Goal: Task Accomplishment & Management: Manage account settings

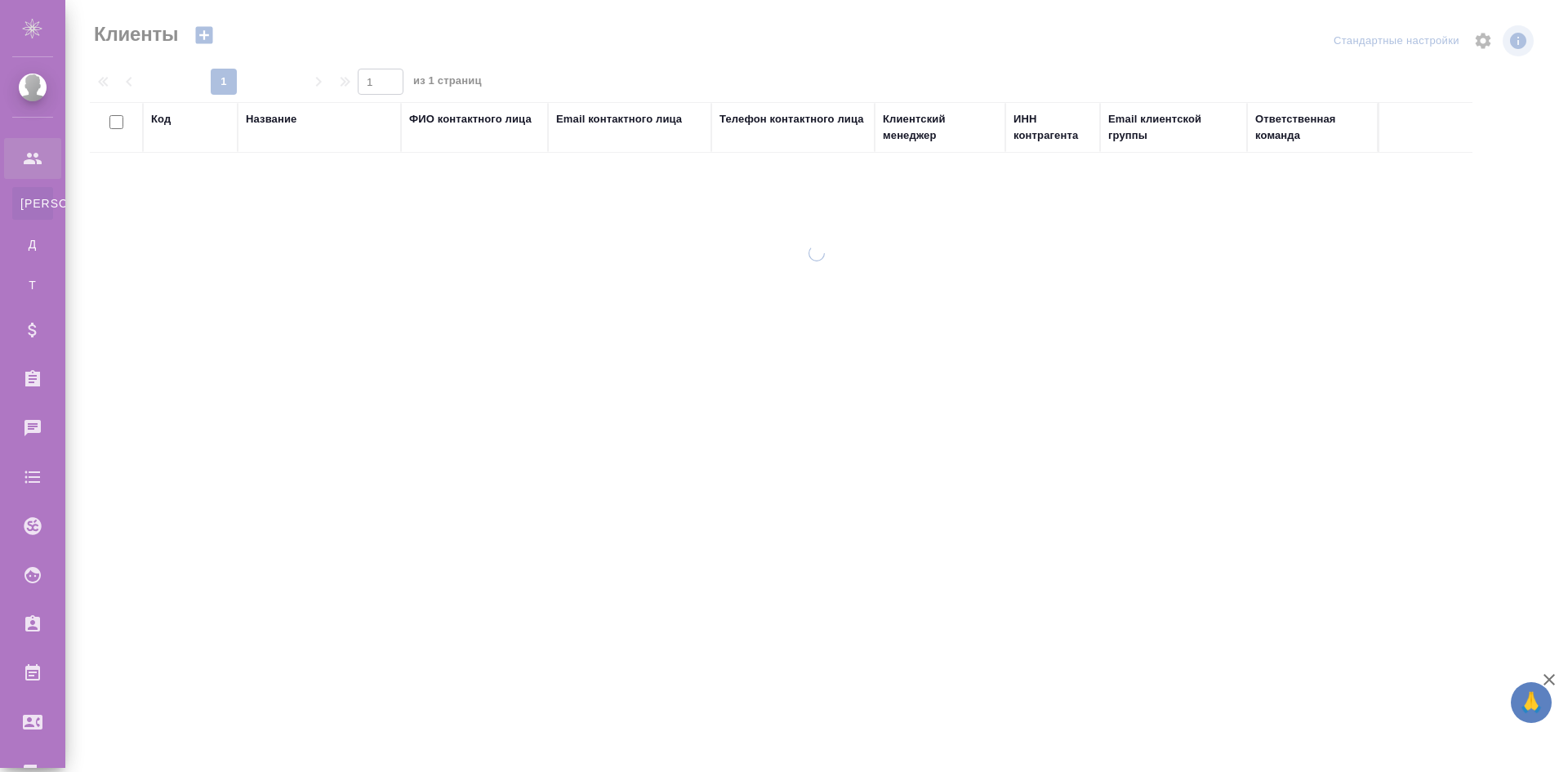
select select "RU"
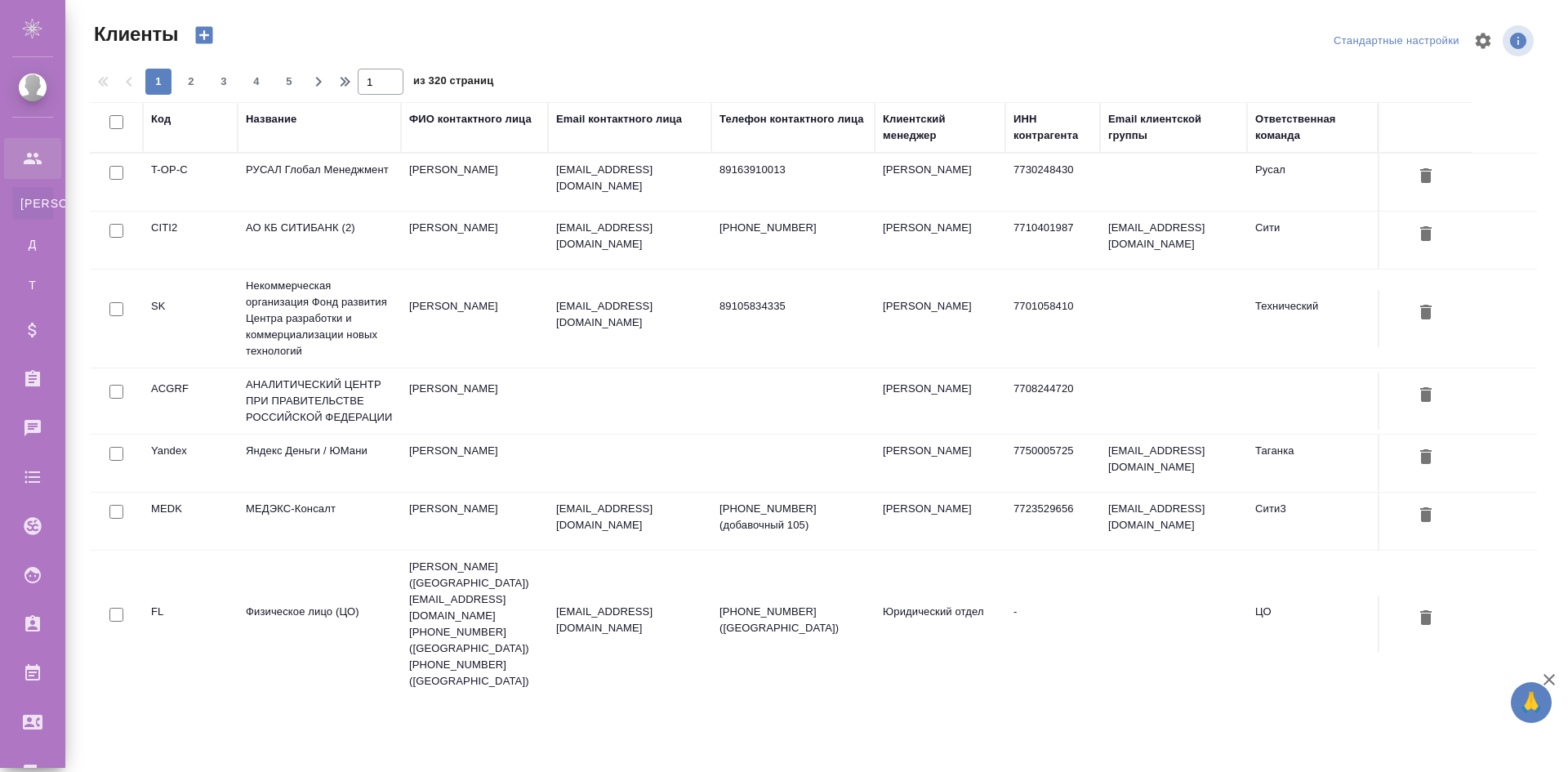
click at [347, 169] on td "РУСАЛ Глобал Менеджмент" at bounding box center [320, 182] width 164 height 57
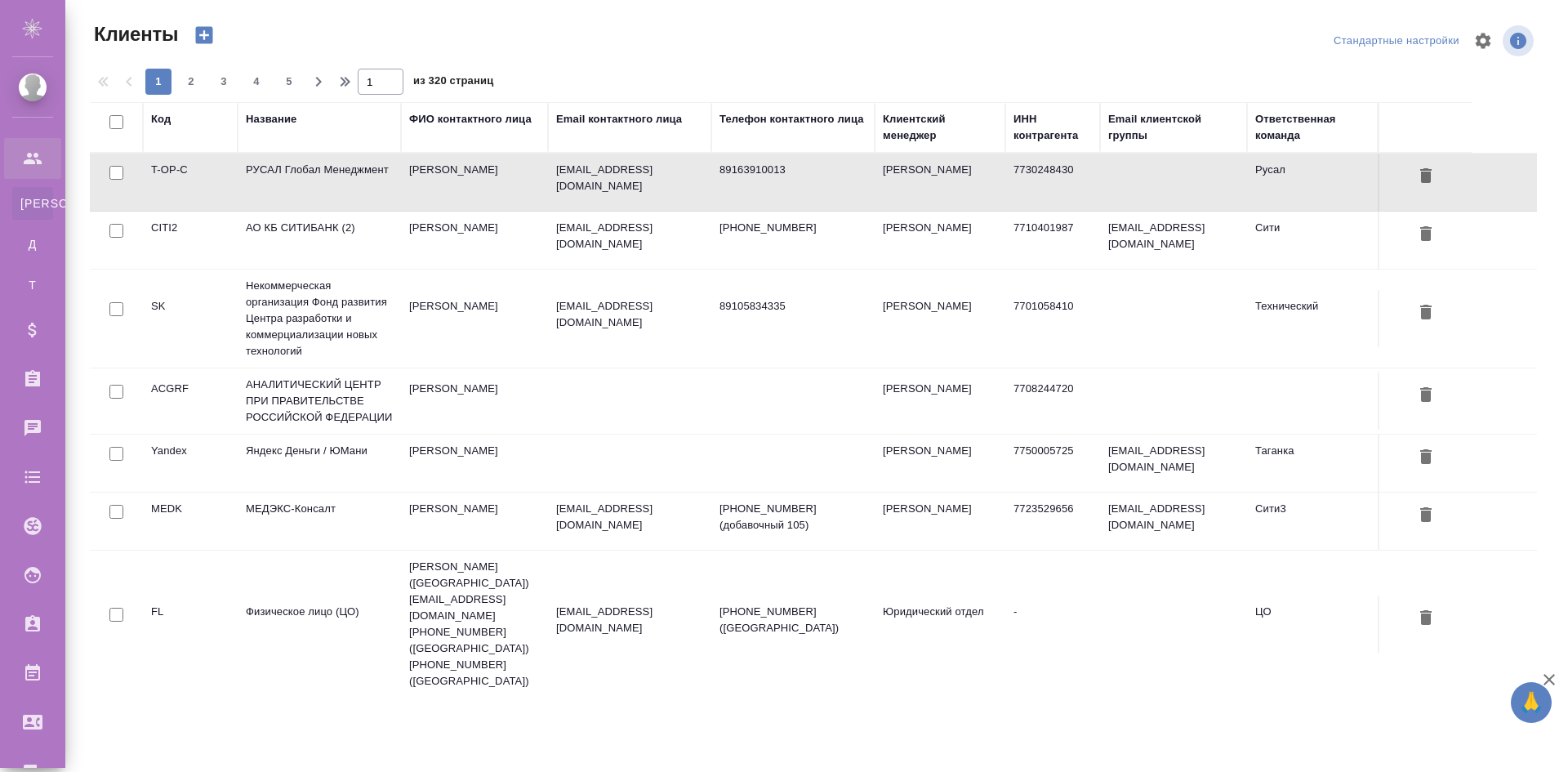
click at [347, 169] on td "РУСАЛ Глобал Менеджмент" at bounding box center [320, 182] width 164 height 57
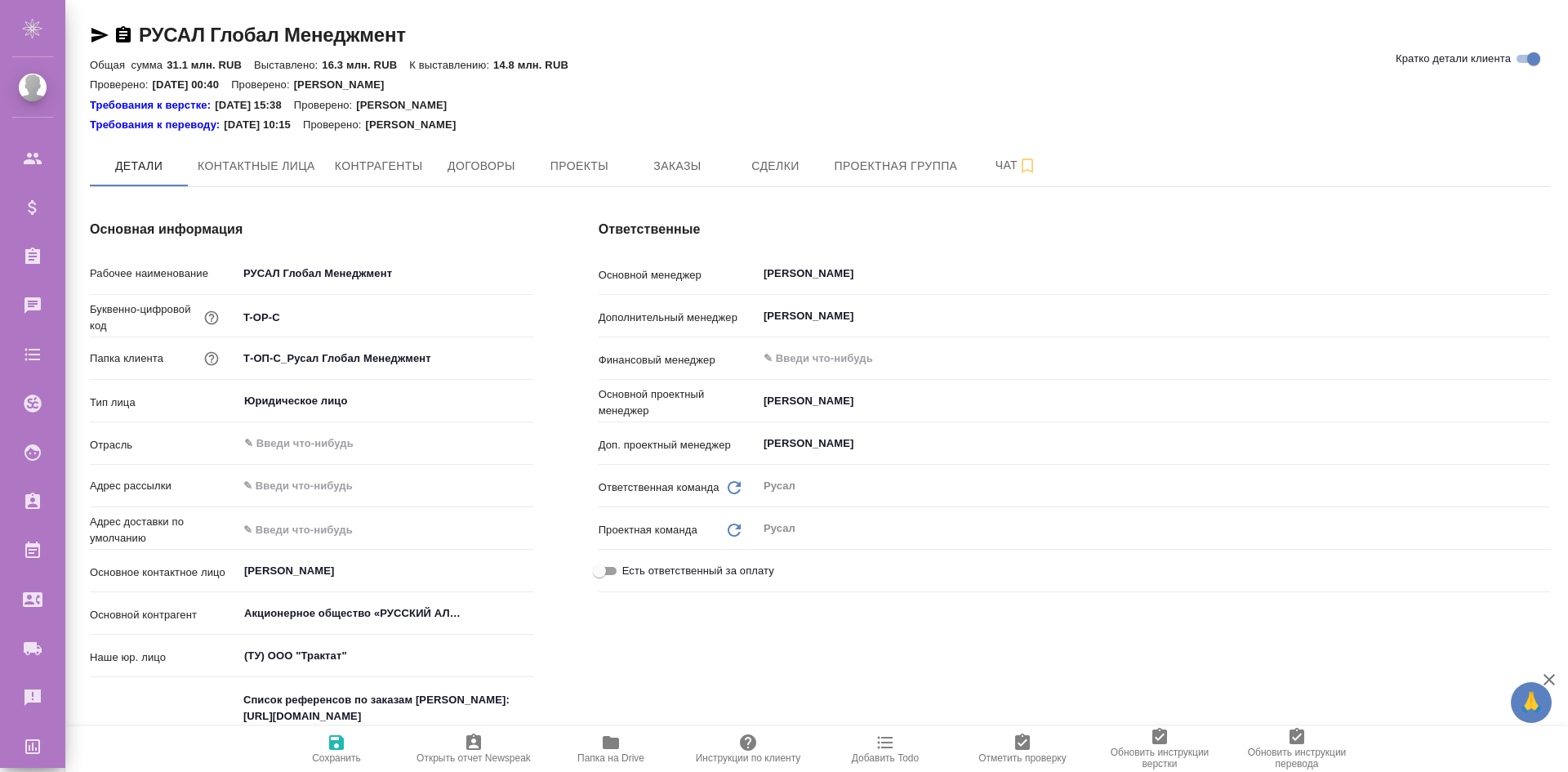
type textarea "x"
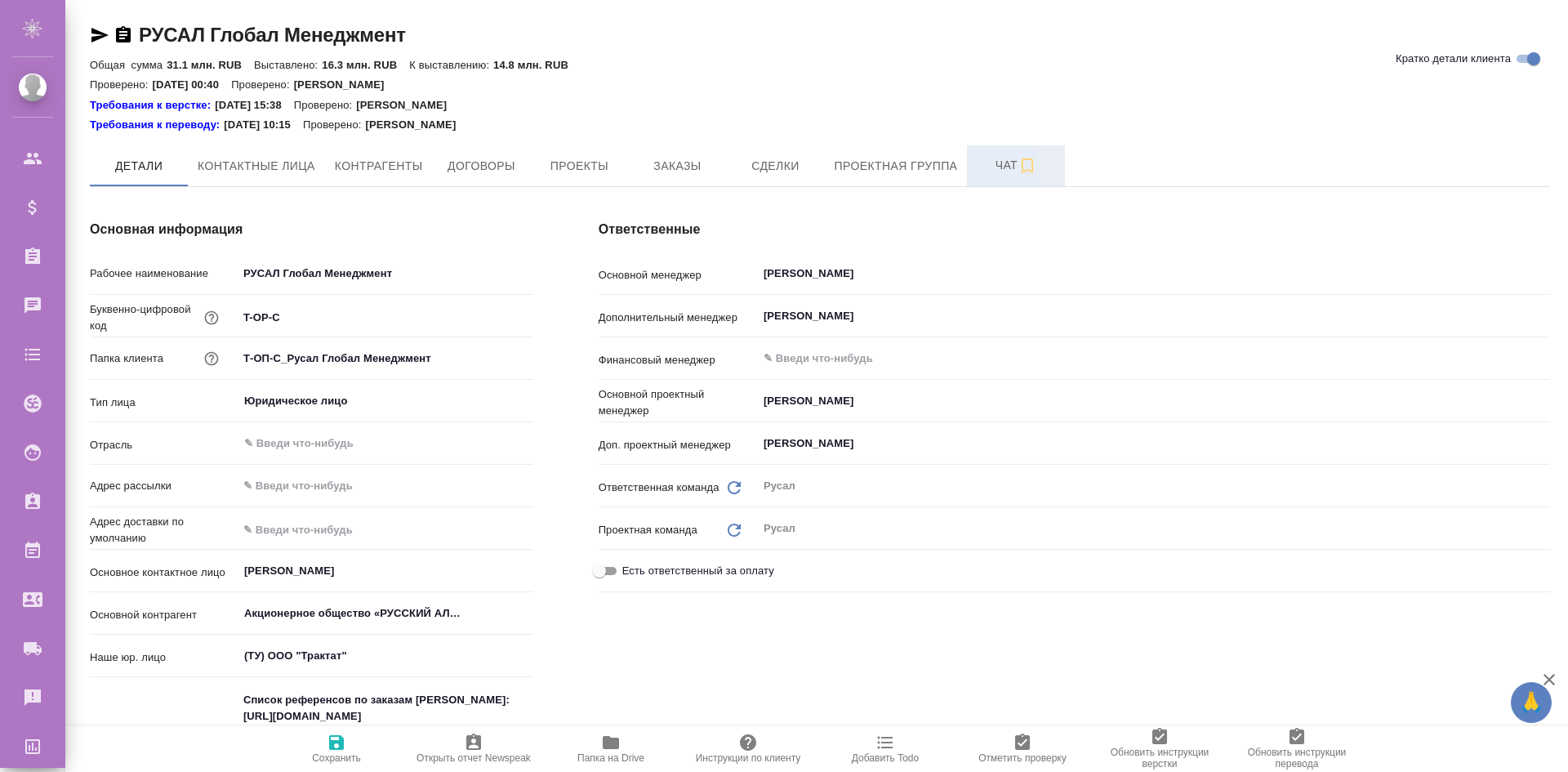
type textarea "x"
click at [996, 159] on span "Чат" at bounding box center [1016, 165] width 78 height 20
type textarea "x"
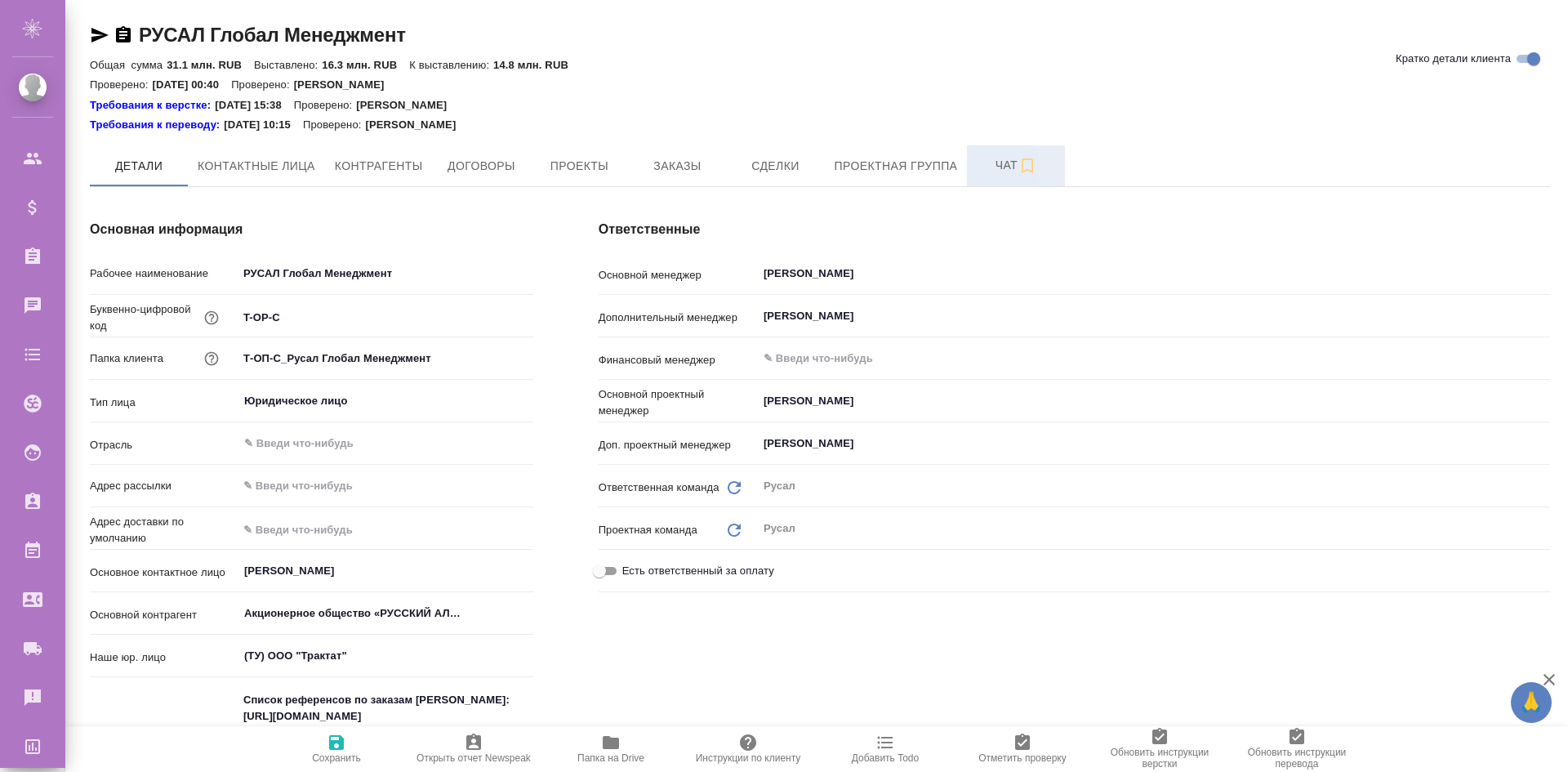
type textarea "x"
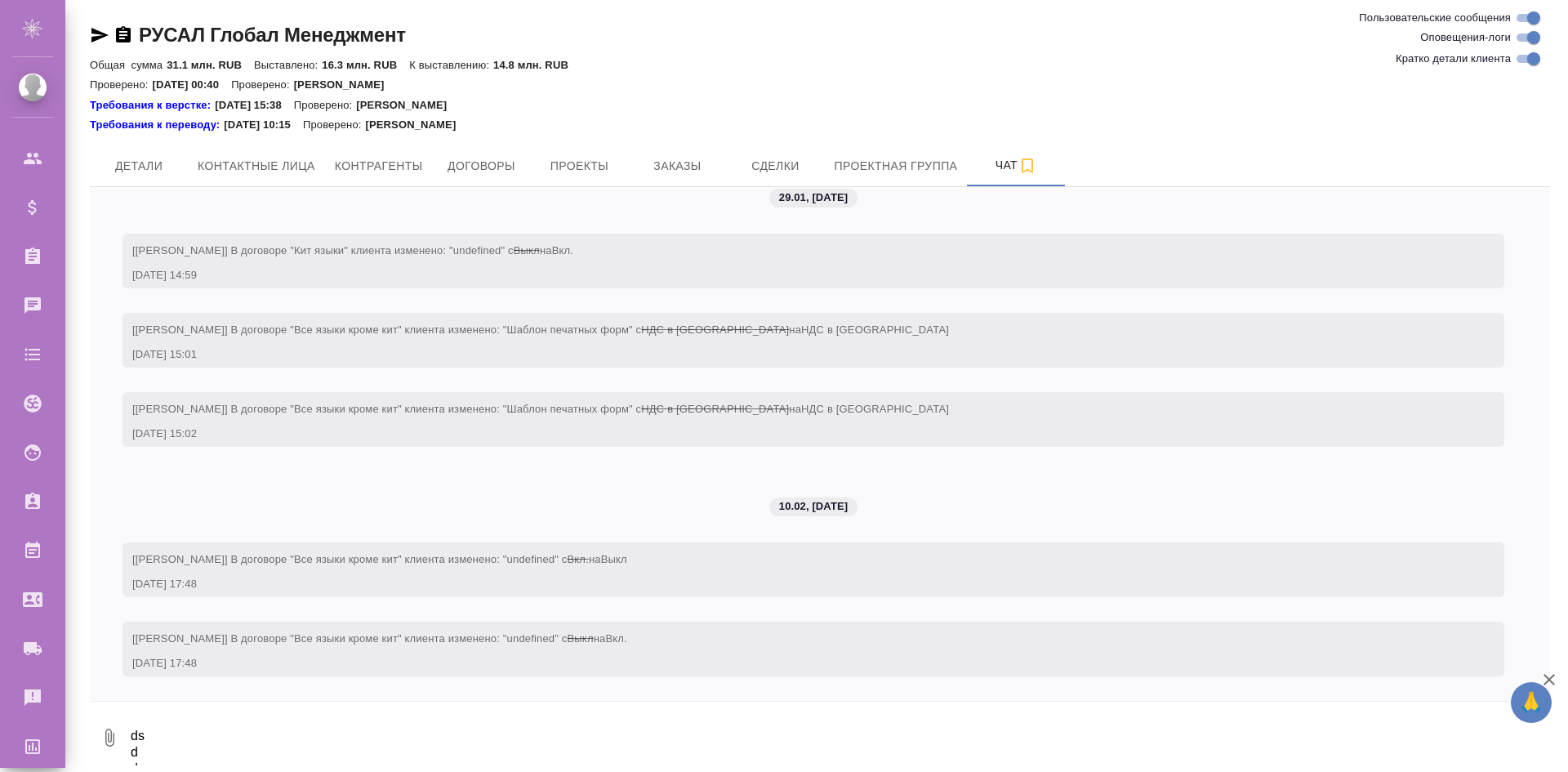
scroll to position [3, 0]
click at [218, 764] on div "РУСАЛ Глобал Менеджмент Кратко детали клиента Общая сумма 31.1 млн. RUB Выставл…" at bounding box center [820, 384] width 1479 height 775
click at [214, 751] on textarea "ds d d d" at bounding box center [839, 735] width 1421 height 56
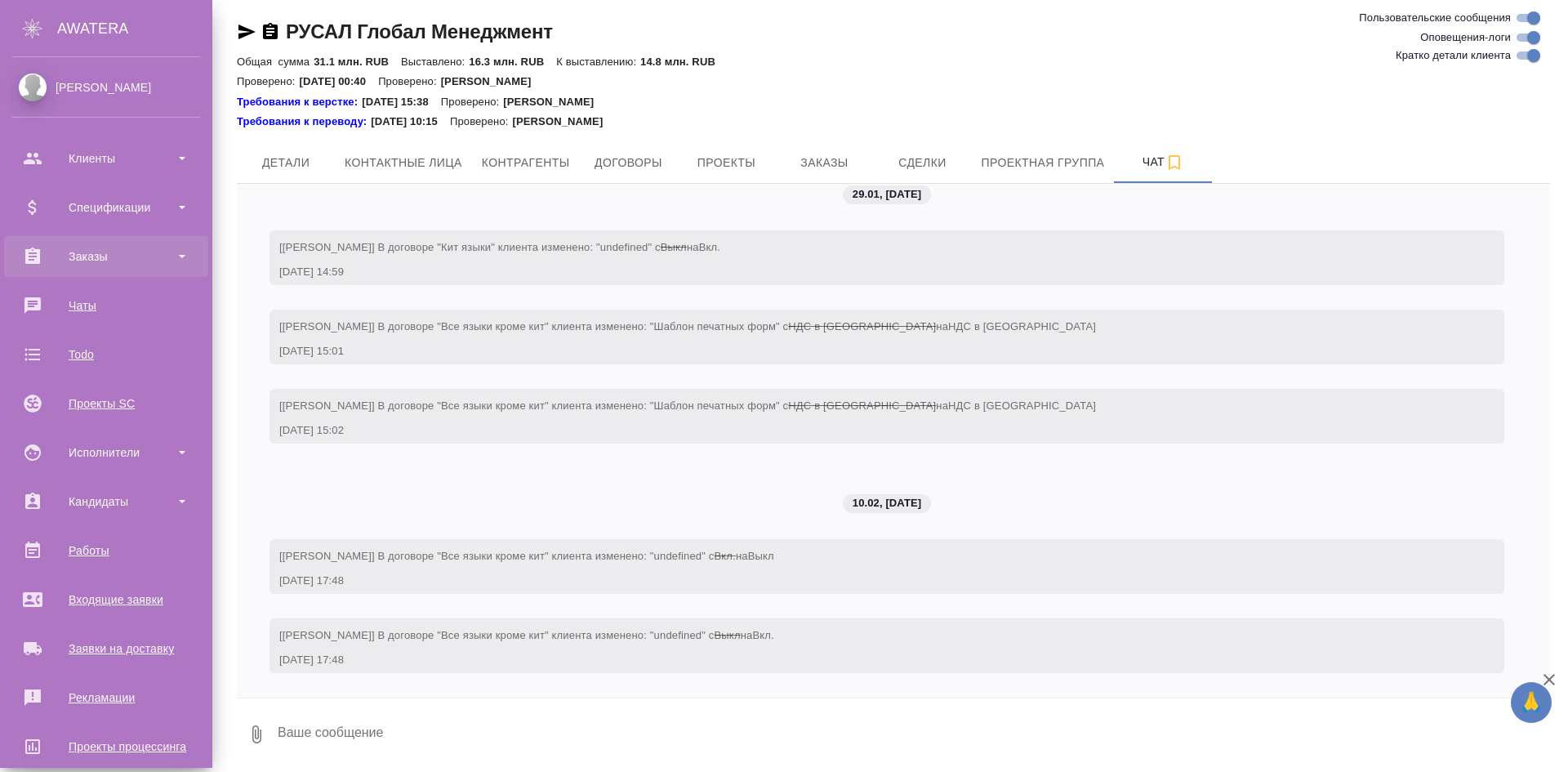
click at [75, 260] on div "Заказы" at bounding box center [106, 256] width 188 height 24
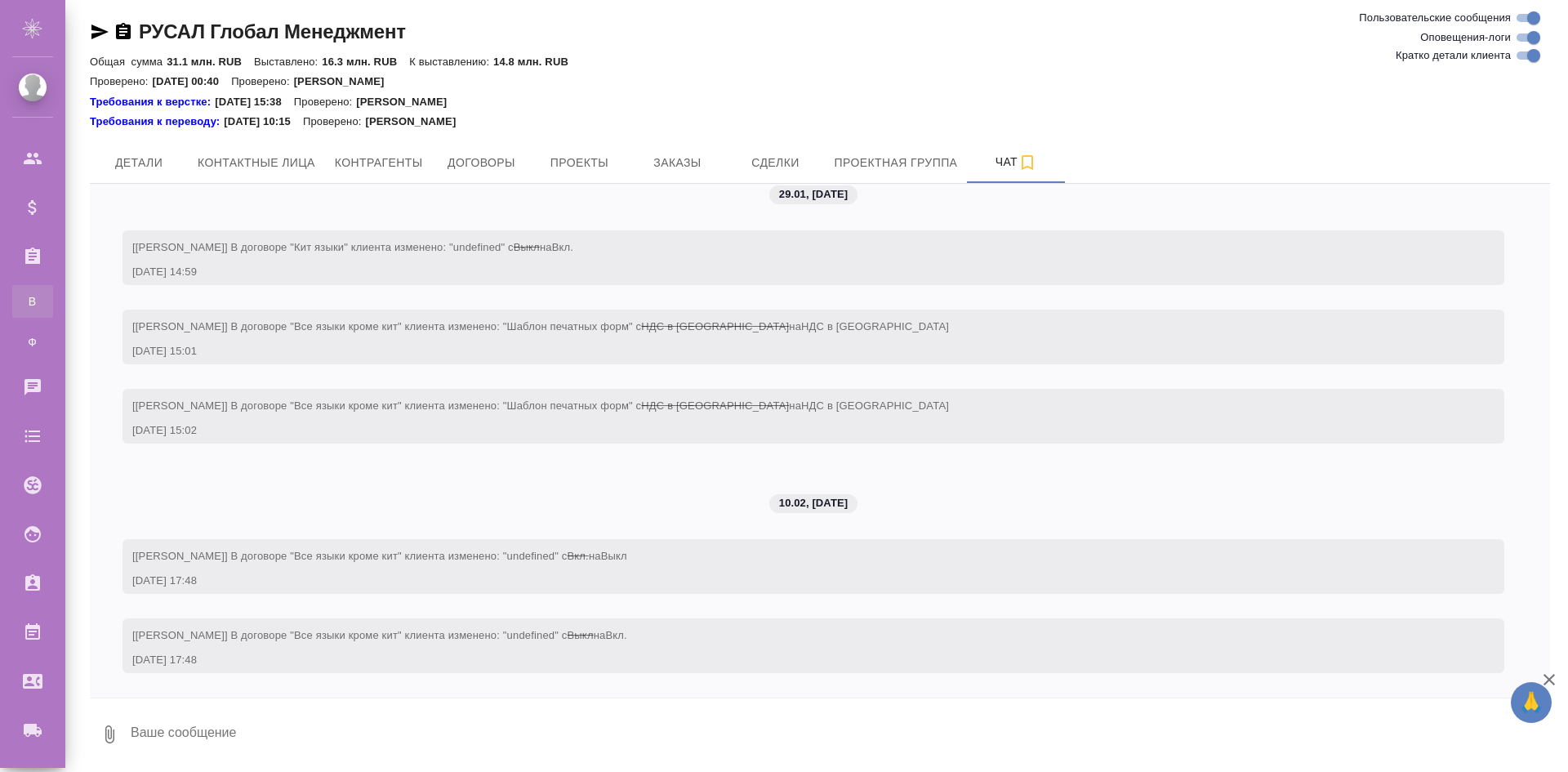
click at [24, 308] on div "Все заказы" at bounding box center [12, 301] width 24 height 16
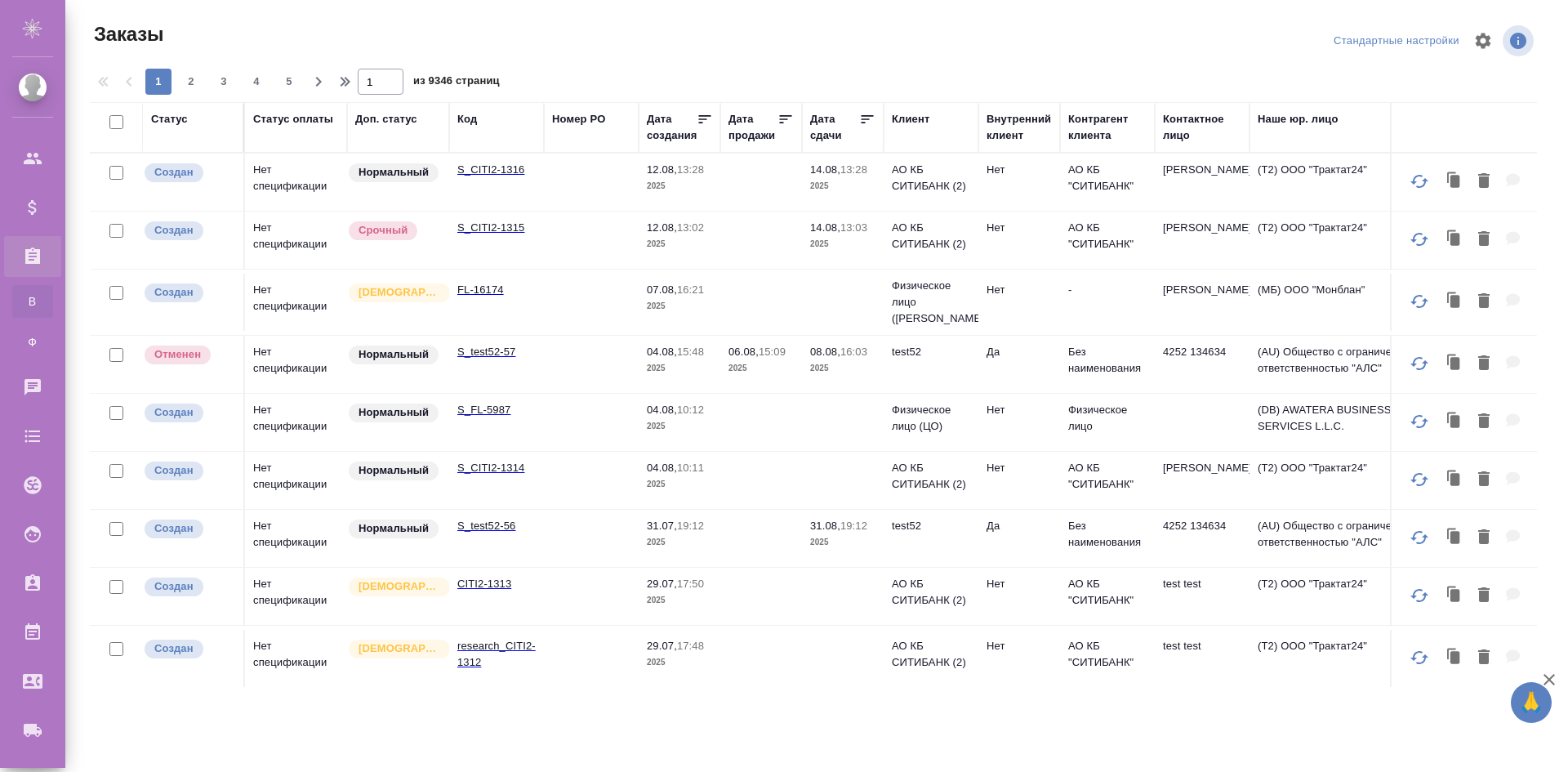
click at [320, 181] on td "Нет спецификации" at bounding box center [296, 182] width 102 height 57
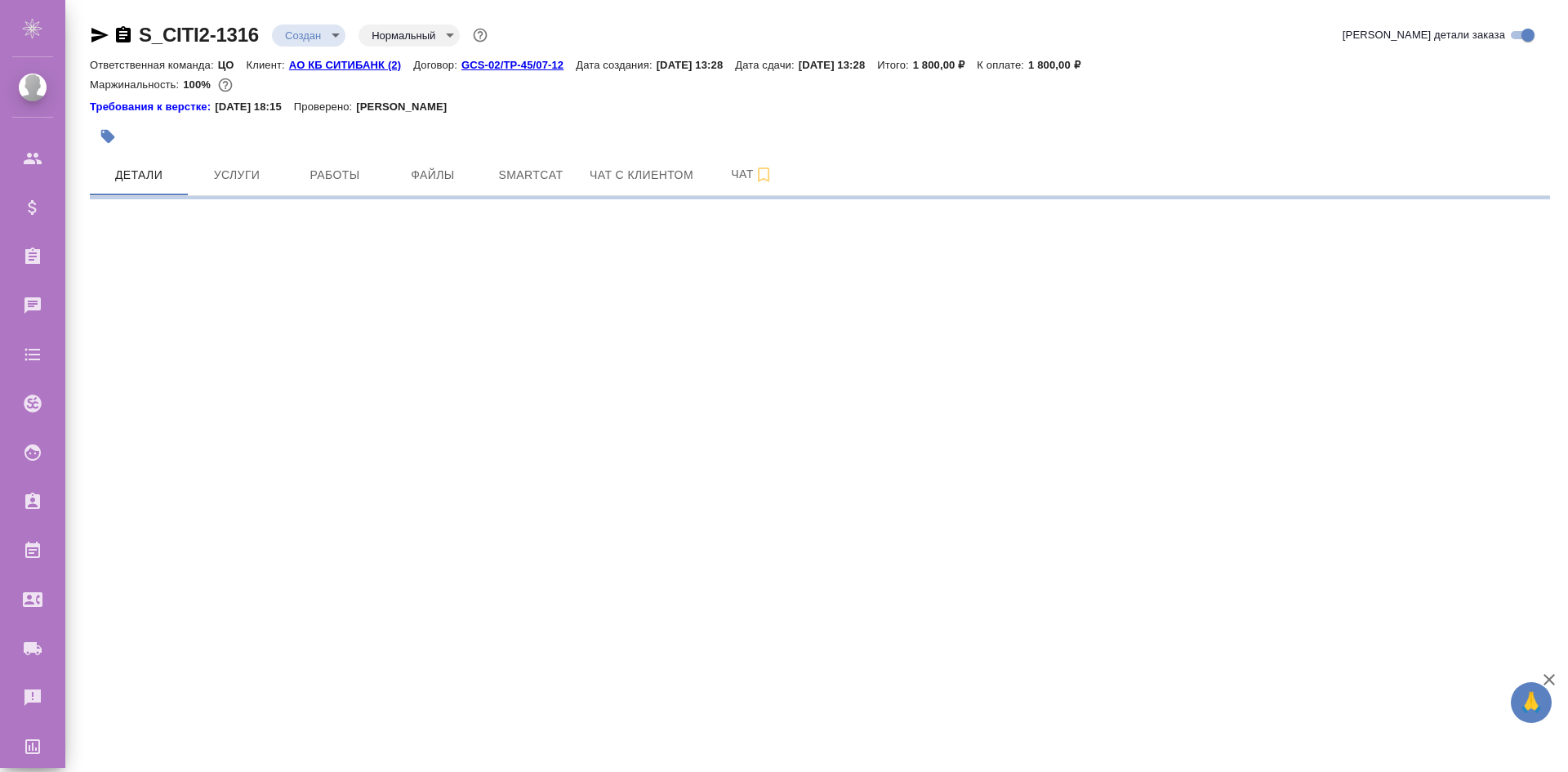
select select "RU"
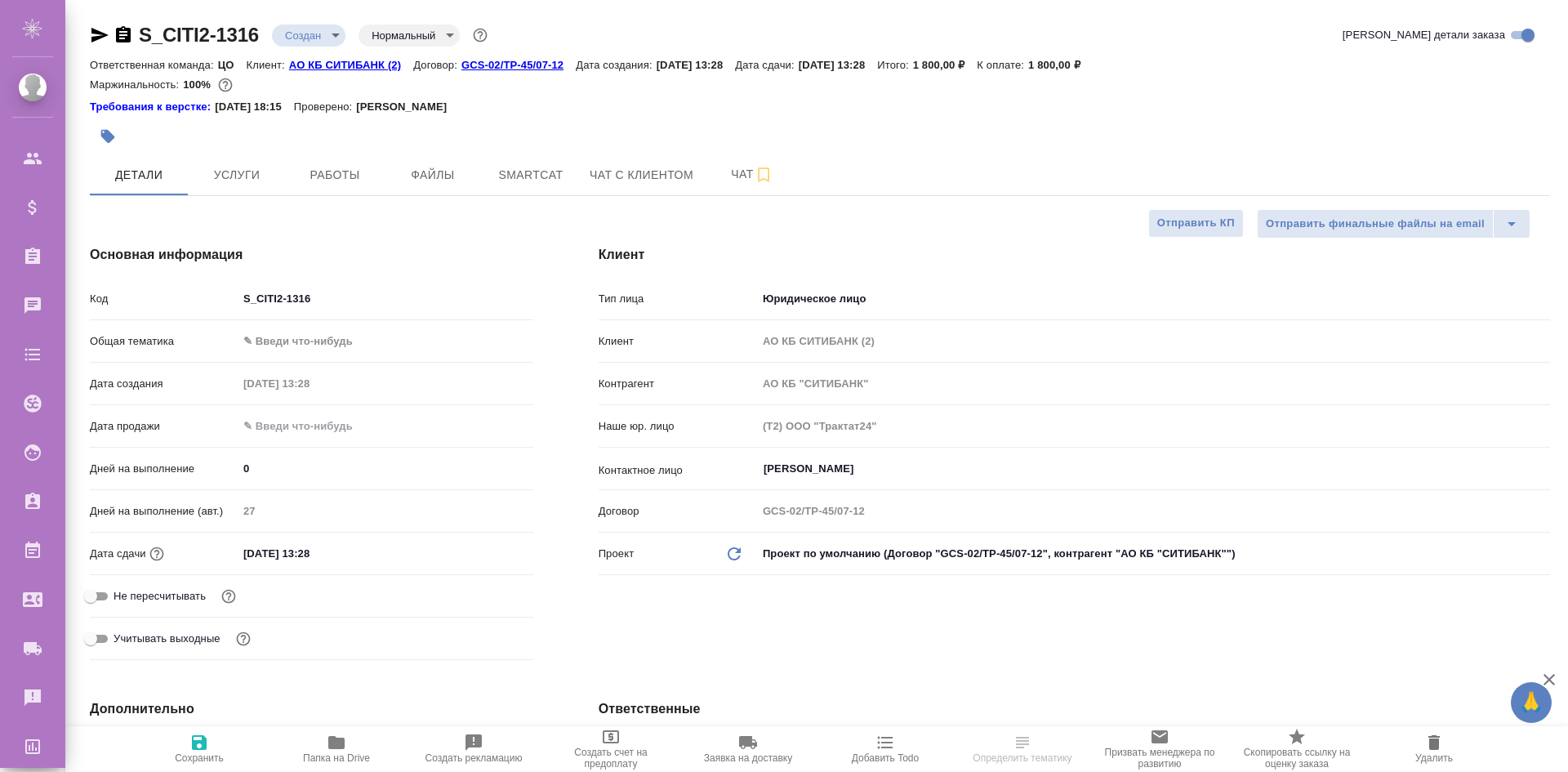
type textarea "x"
click at [720, 185] on span "Чат" at bounding box center [752, 175] width 78 height 20
type textarea "x"
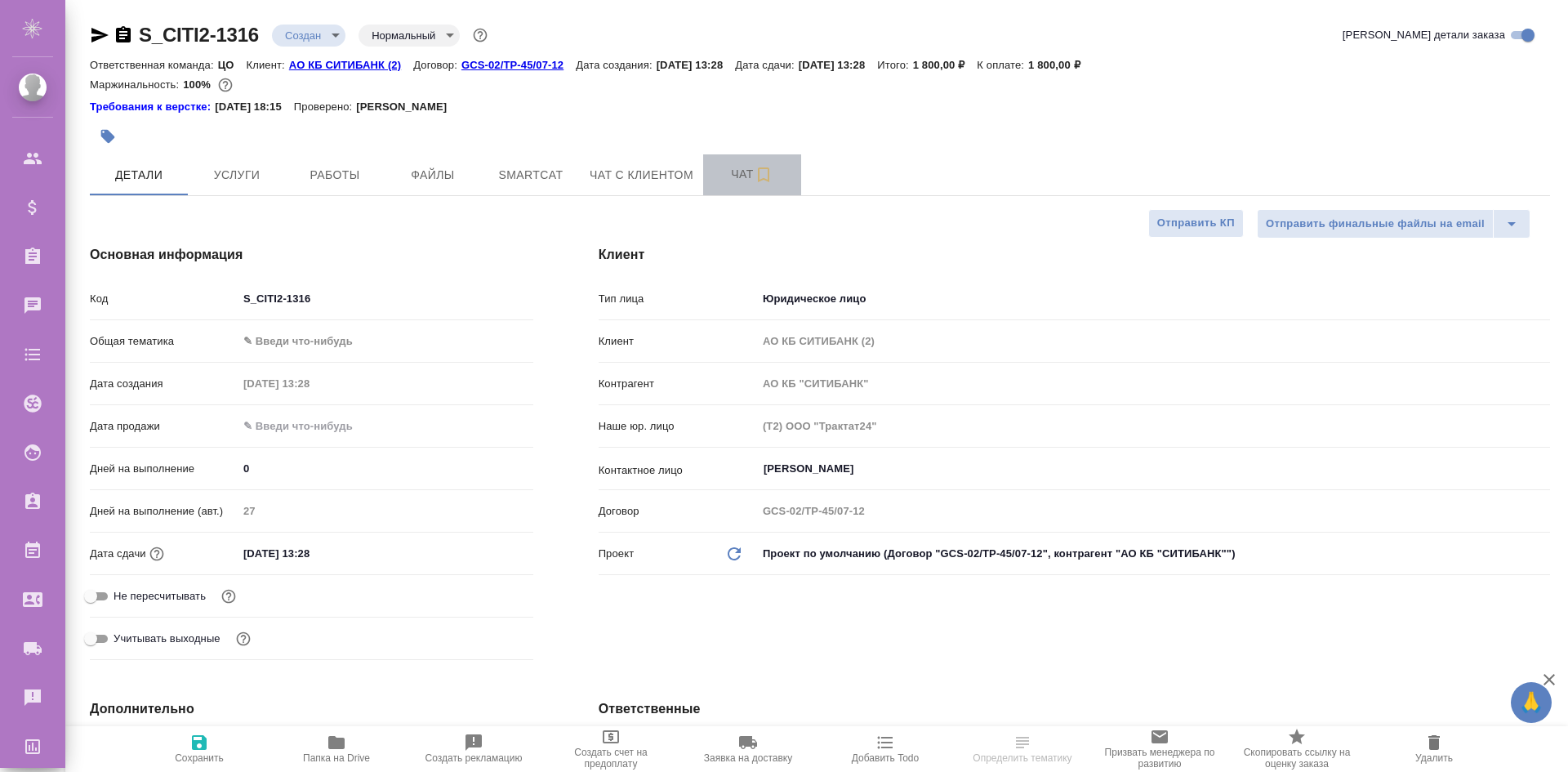
type textarea "x"
